Goal: Task Accomplishment & Management: Manage account settings

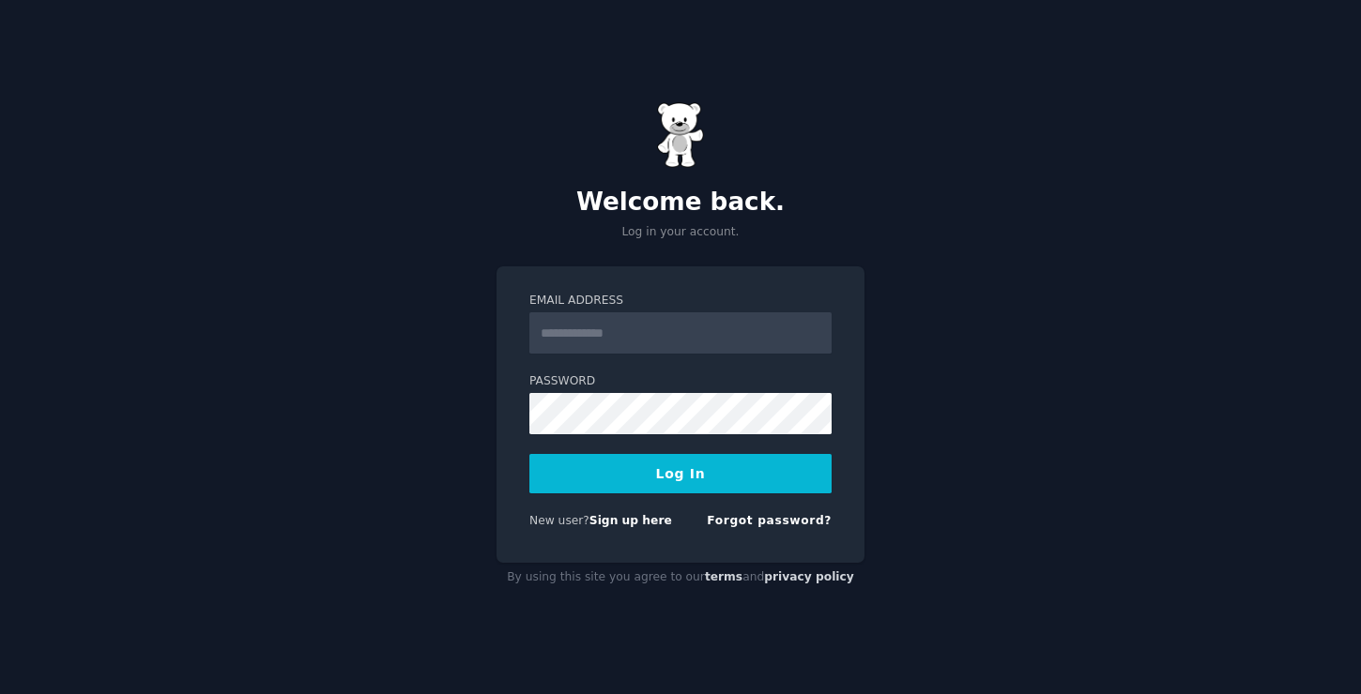
click at [618, 344] on input "Email Address" at bounding box center [680, 333] width 302 height 41
type input "**********"
click at [652, 466] on button "Log In" at bounding box center [680, 473] width 302 height 39
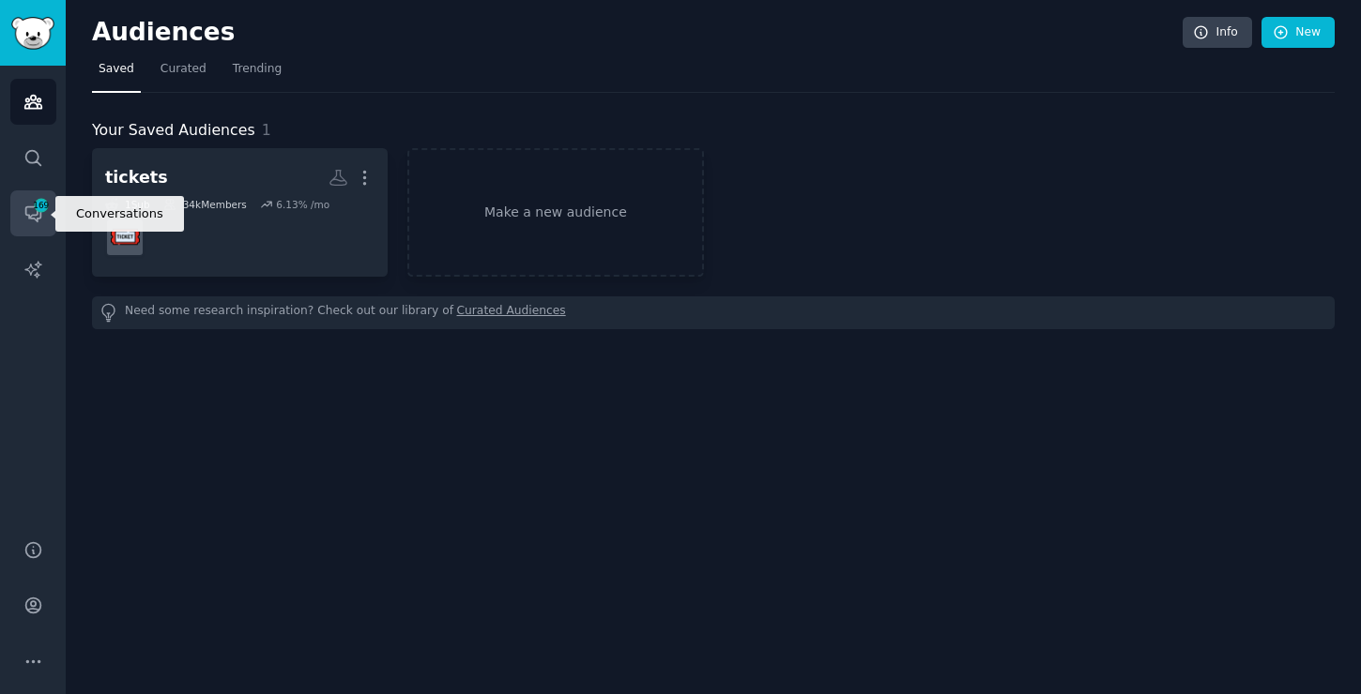
click at [47, 213] on link "Conversations 169" at bounding box center [33, 214] width 46 height 46
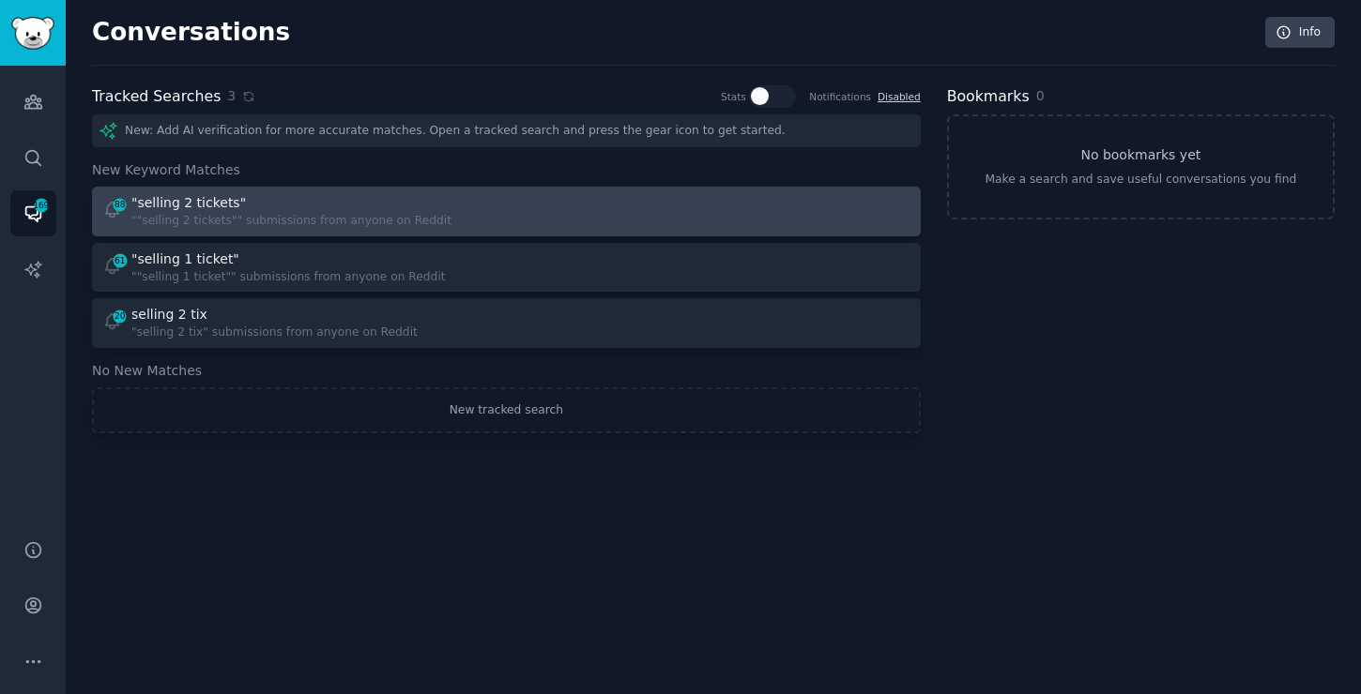
click at [214, 213] on div """selling 2 tickets"" submissions from anyone on Reddit" at bounding box center [291, 221] width 320 height 17
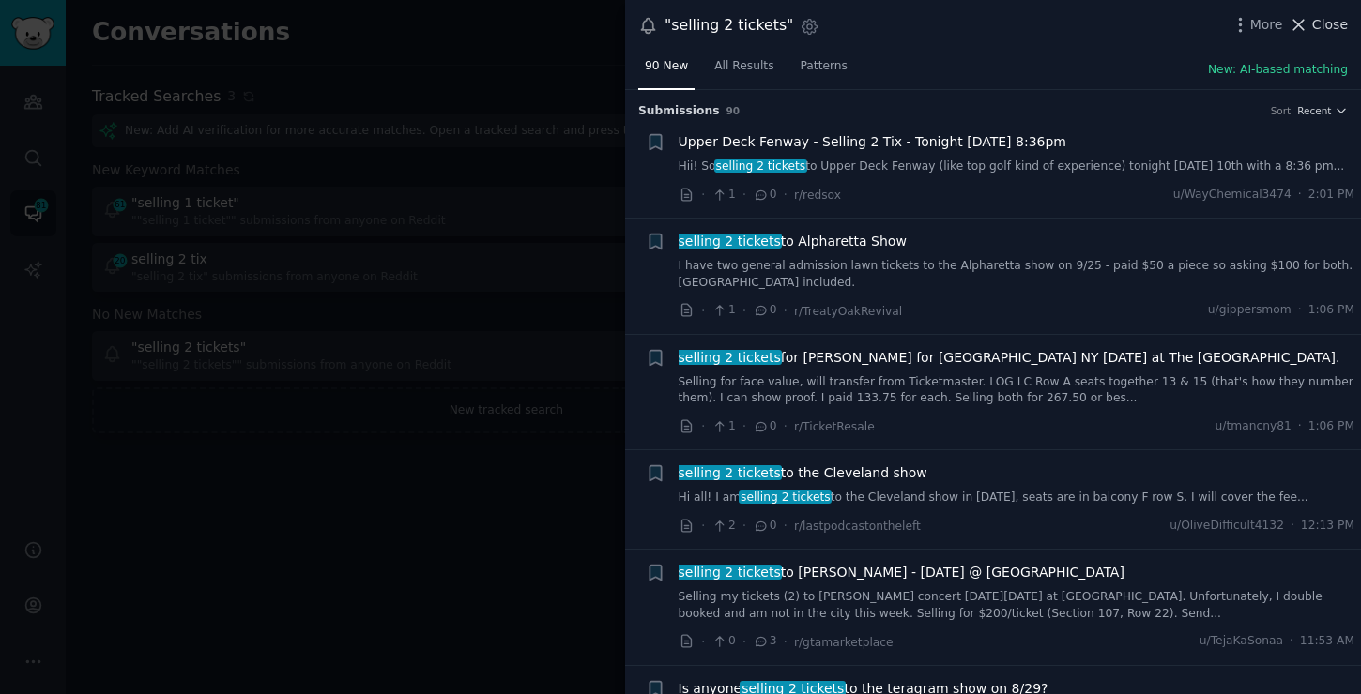
click at [1311, 20] on button "Close" at bounding box center [1318, 25] width 59 height 20
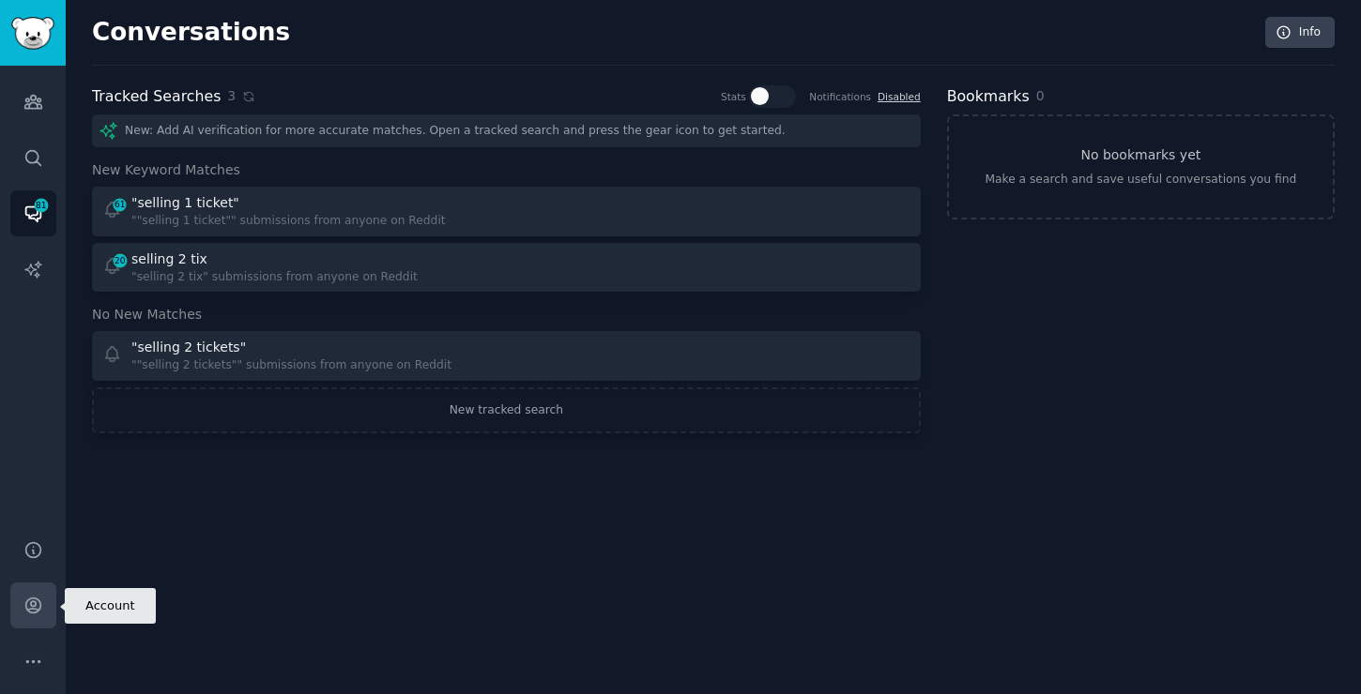
click at [46, 599] on link "Account" at bounding box center [33, 606] width 46 height 46
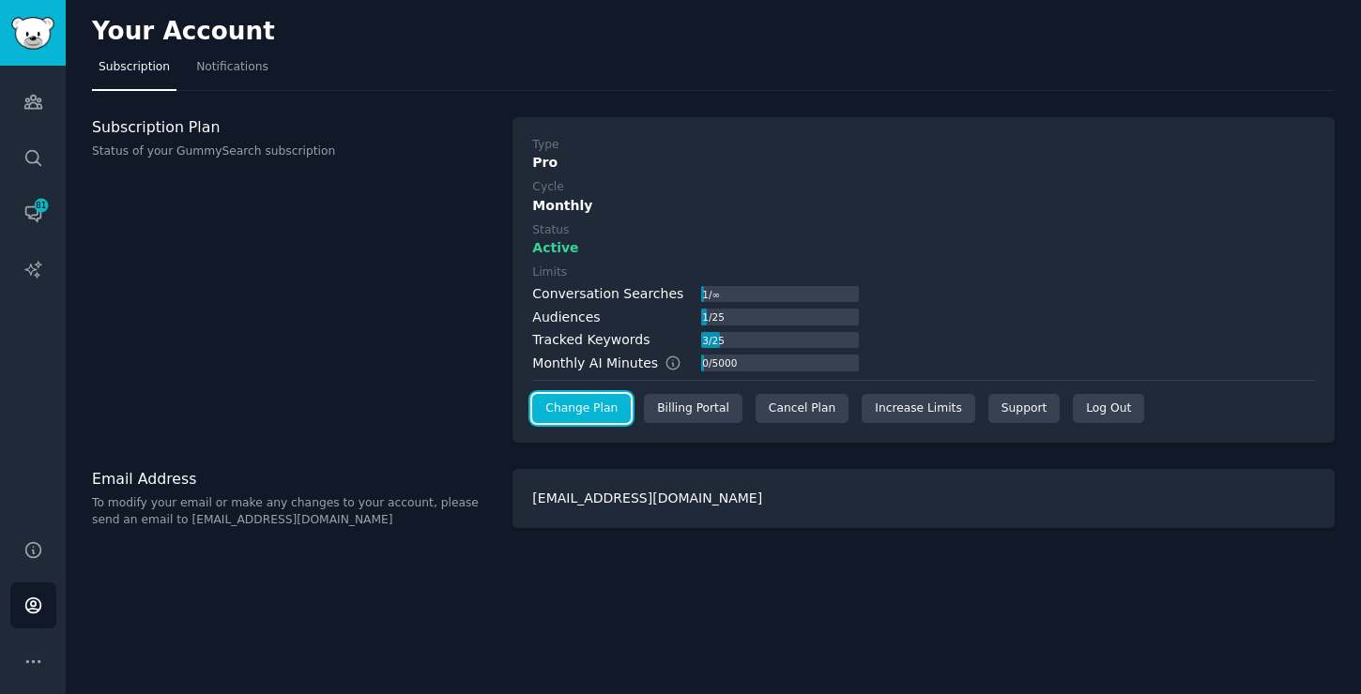
click at [559, 408] on link "Change Plan" at bounding box center [581, 409] width 99 height 30
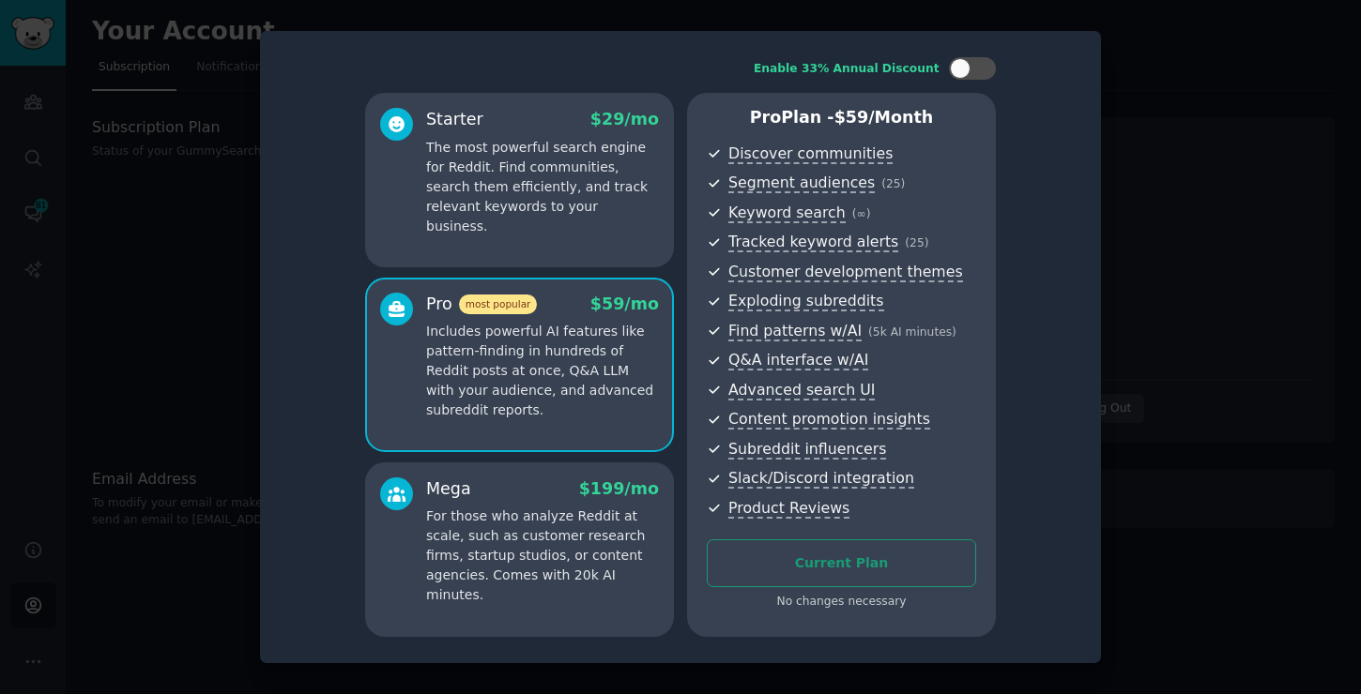
click at [552, 230] on div "Starter $ 29 /mo The most powerful search engine for Reddit. Find communities, …" at bounding box center [519, 180] width 309 height 175
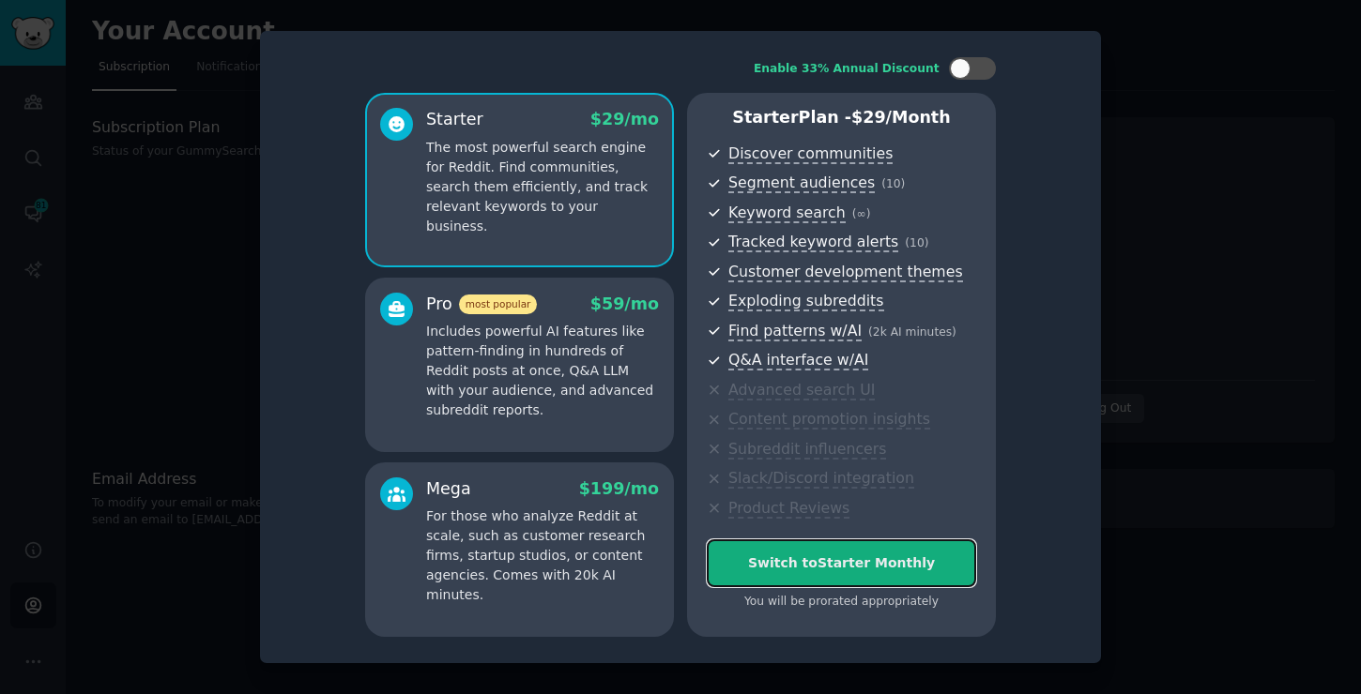
click at [758, 563] on div "Switch to Starter Monthly" at bounding box center [841, 564] width 267 height 20
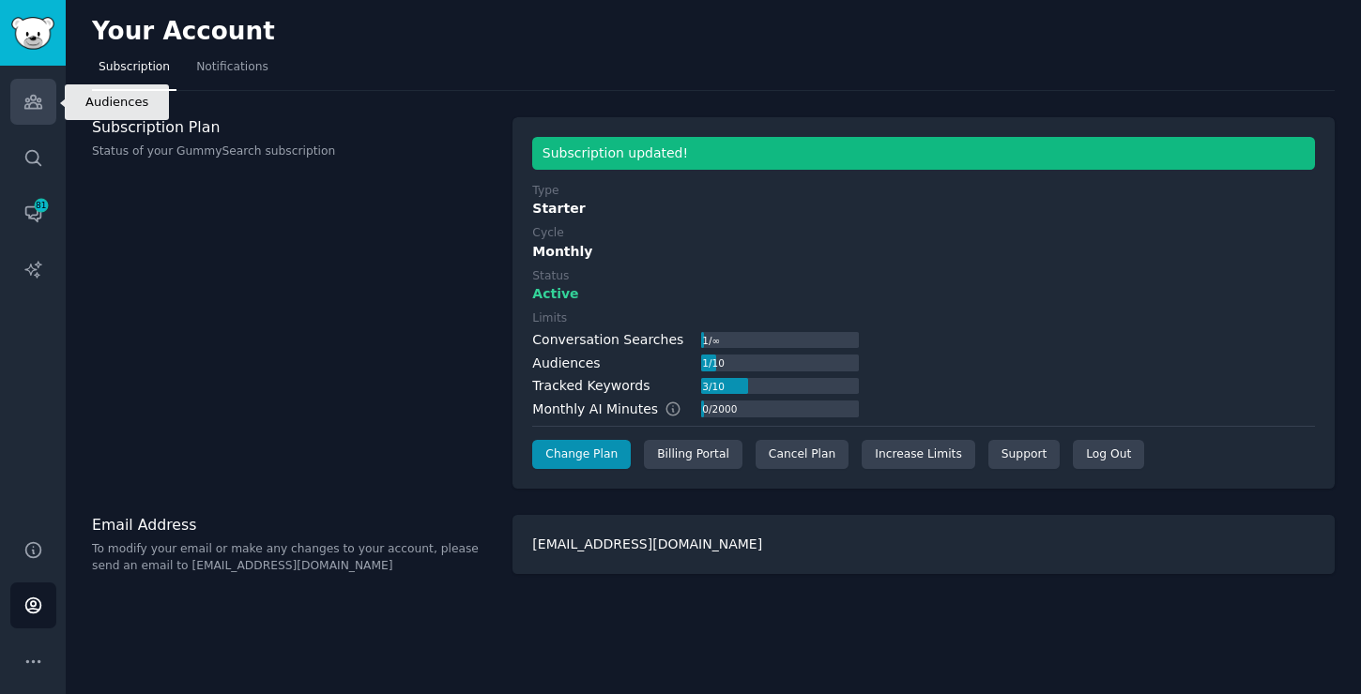
click at [26, 95] on icon "Sidebar" at bounding box center [33, 102] width 20 height 20
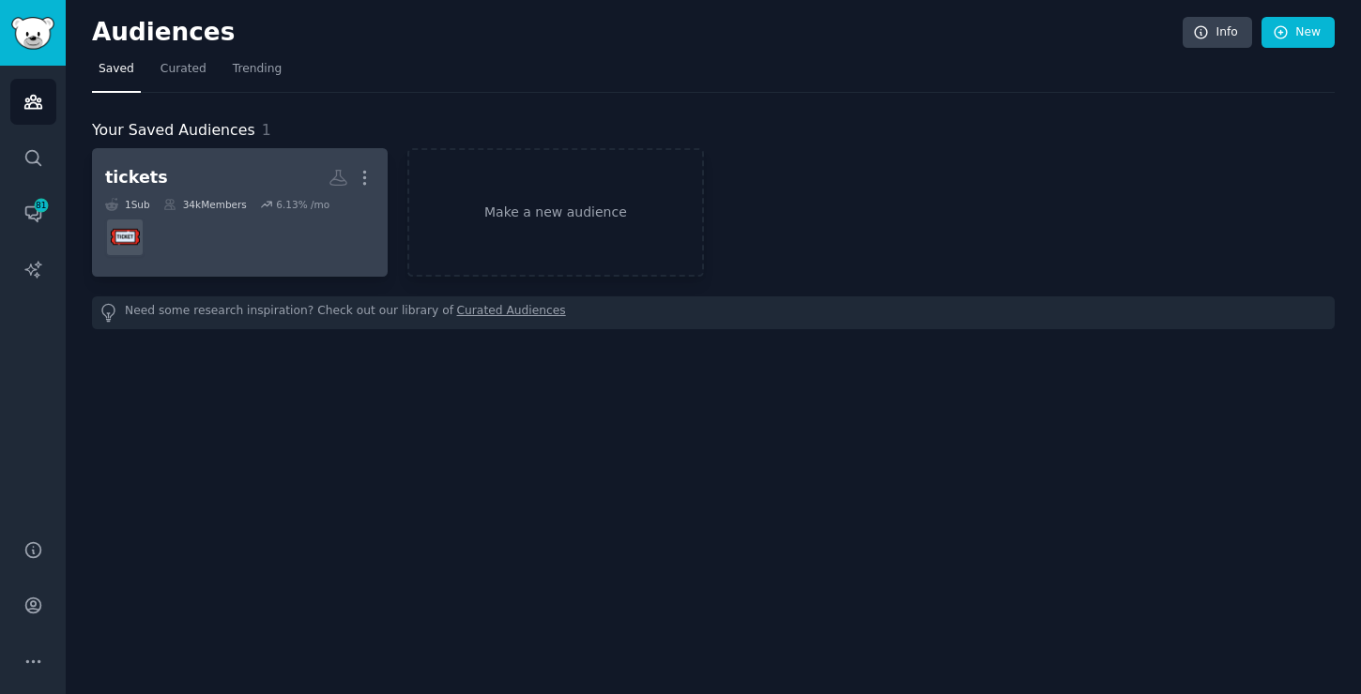
click at [231, 261] on dd at bounding box center [239, 237] width 269 height 53
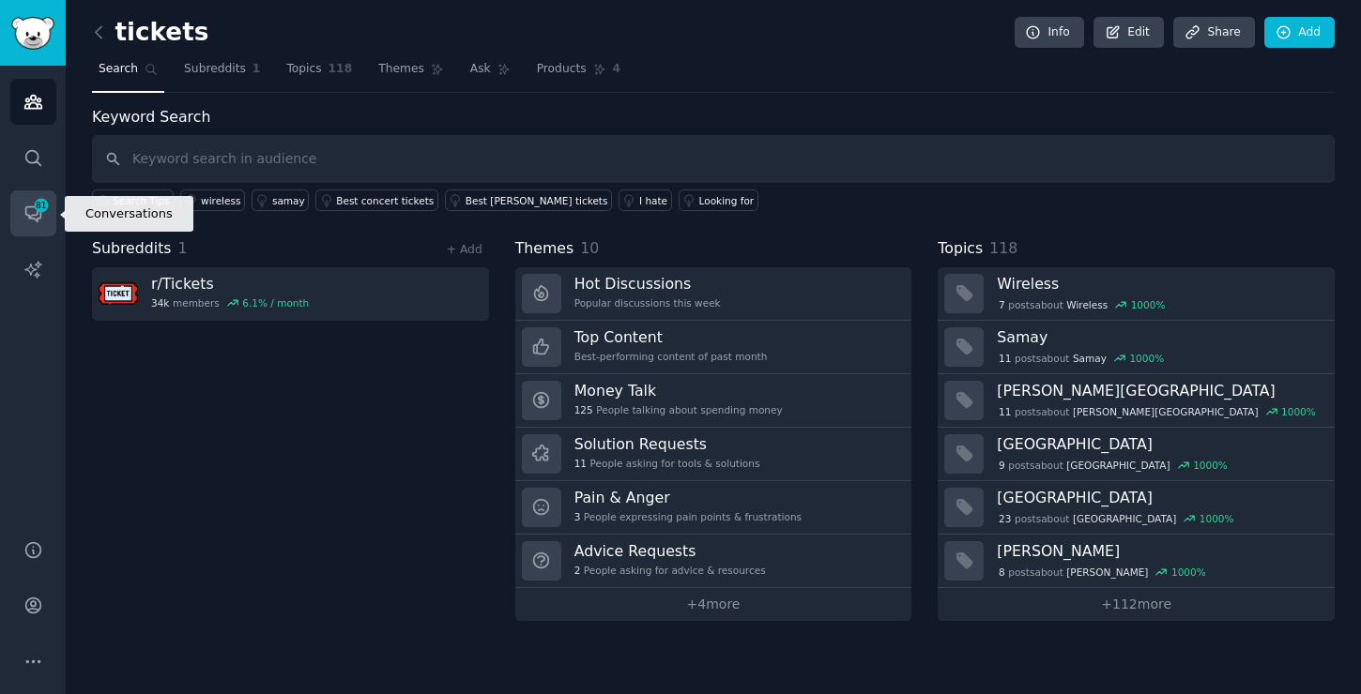
click at [29, 208] on icon "Sidebar" at bounding box center [33, 214] width 20 height 20
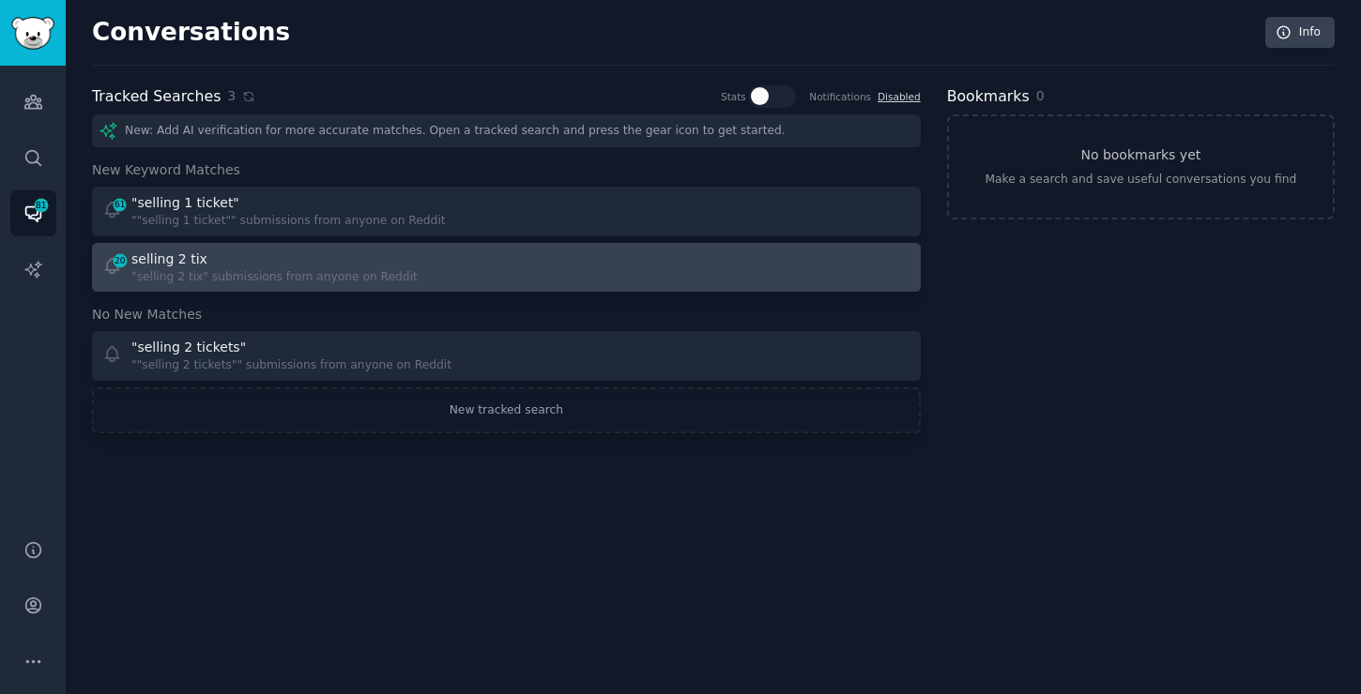
click at [206, 265] on div "selling 2 tix" at bounding box center [274, 260] width 286 height 20
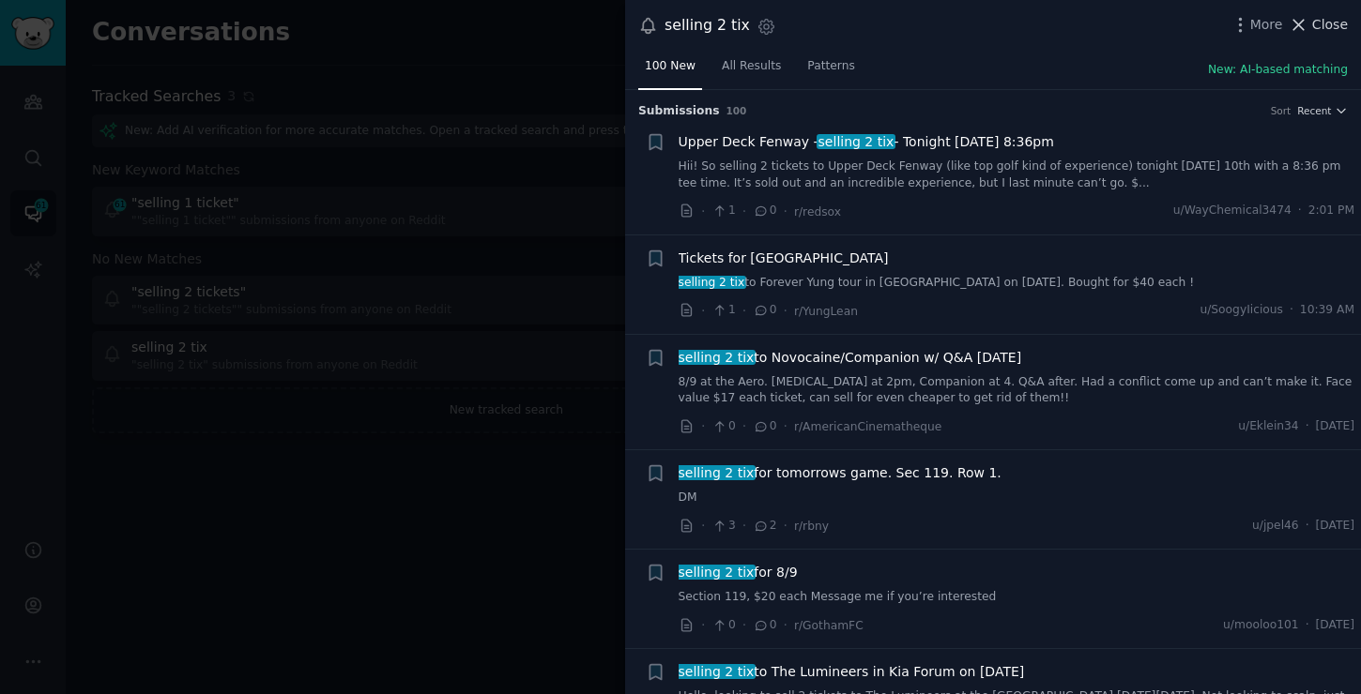
click at [1316, 23] on span "Close" at bounding box center [1330, 25] width 36 height 20
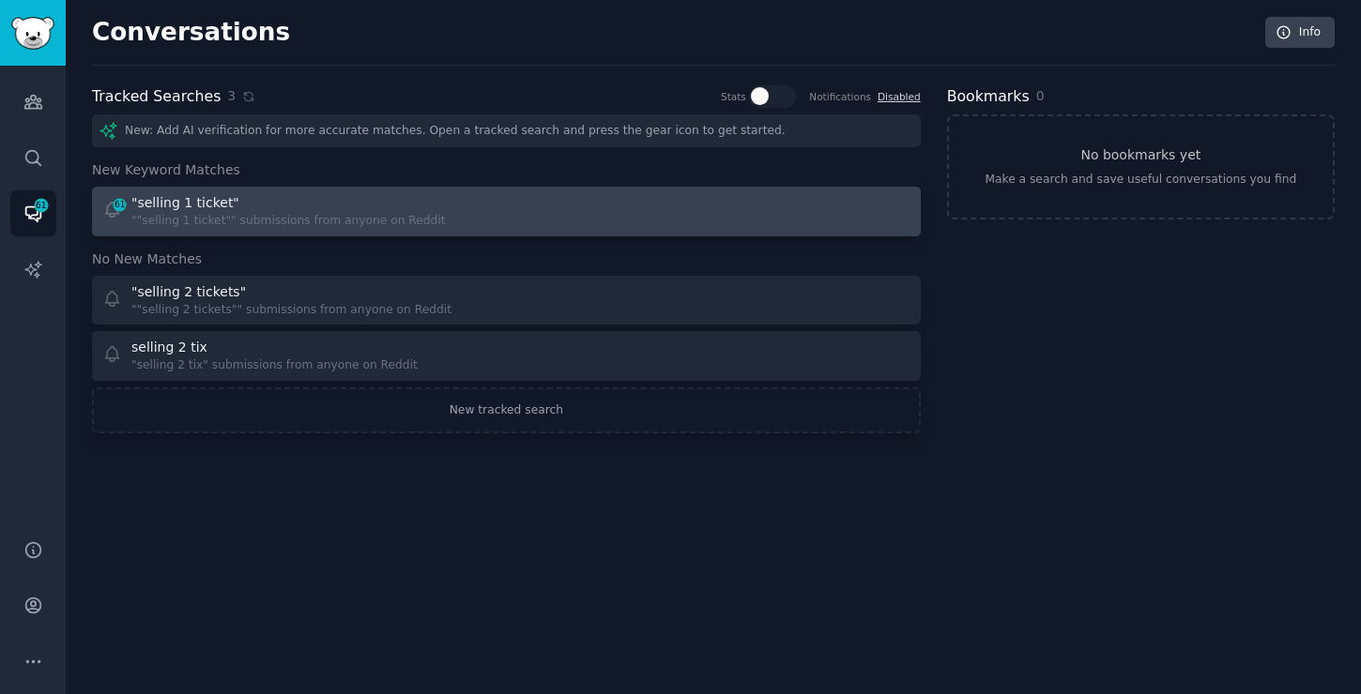
click at [147, 218] on div """selling 1 ticket"" submissions from anyone on Reddit" at bounding box center [288, 221] width 314 height 17
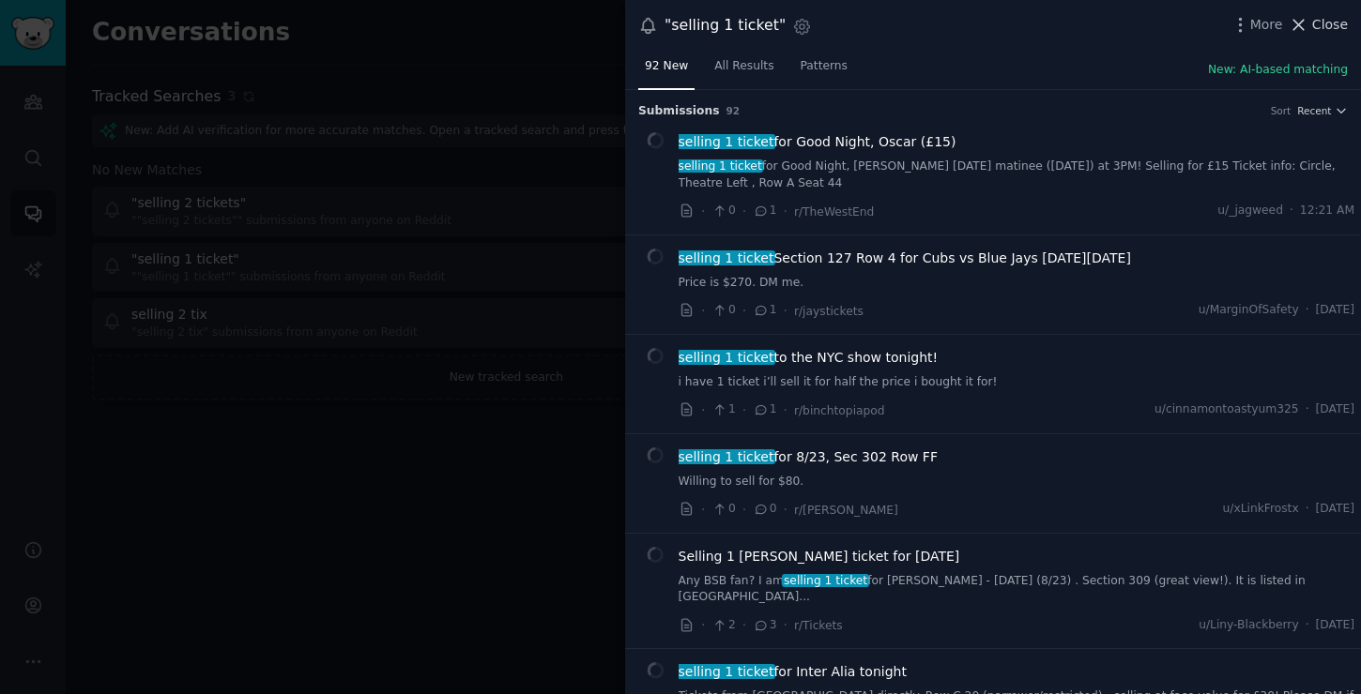
click at [1316, 27] on span "Close" at bounding box center [1330, 25] width 36 height 20
